Goal: Use online tool/utility: Utilize a website feature to perform a specific function

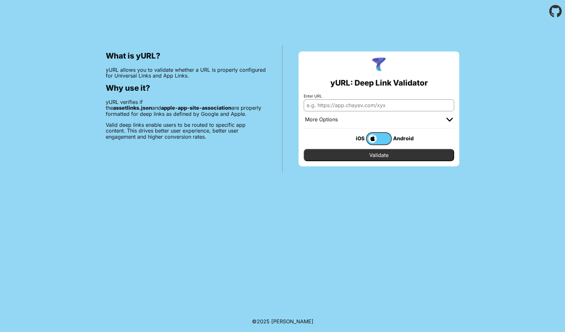
click at [346, 106] on input "Enter URL" at bounding box center [379, 105] width 150 height 12
type input "[URL][DOMAIN_NAME]"
click at [453, 118] on div at bounding box center [450, 119] width 6 height 6
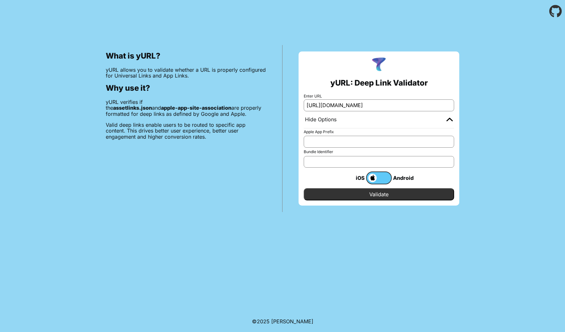
click at [484, 156] on div "What is yURL? yURL allows you to validate whether a URL is properly configured …" at bounding box center [282, 117] width 565 height 189
click at [330, 142] on input "Apple App Prefix" at bounding box center [379, 142] width 150 height 12
click at [333, 121] on div "Hide Options" at bounding box center [321, 119] width 32 height 6
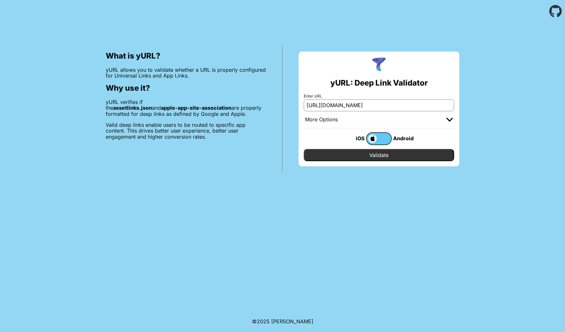
click at [326, 119] on div "More Options" at bounding box center [321, 119] width 33 height 6
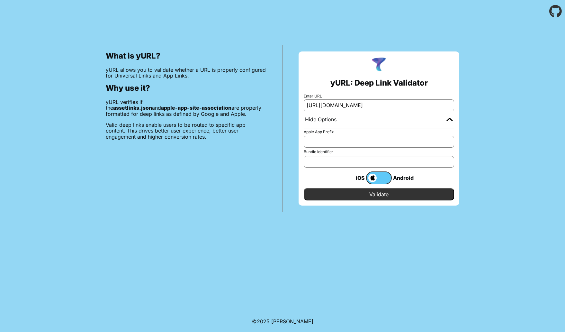
click at [336, 140] on input "Apple App Prefix" at bounding box center [379, 142] width 150 height 12
click at [352, 194] on input "Validate" at bounding box center [379, 194] width 150 height 12
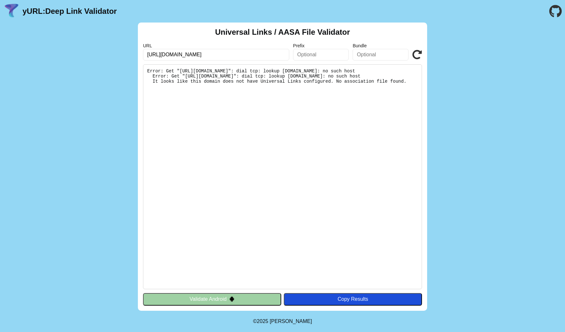
click at [462, 158] on div "Universal Links / AASA File Validator URL [URL][DOMAIN_NAME] Prefix Bundle Vali…" at bounding box center [282, 167] width 565 height 288
click at [456, 99] on div "Universal Links / AASA File Validator URL [URL][DOMAIN_NAME] Prefix Bundle Vali…" at bounding box center [282, 167] width 565 height 288
